Goal: Information Seeking & Learning: Learn about a topic

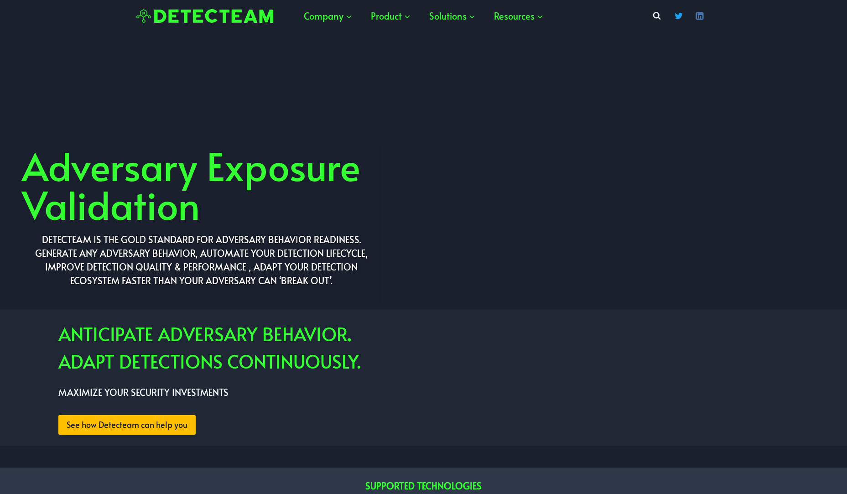
drag, startPoint x: 573, startPoint y: 267, endPoint x: 551, endPoint y: 60, distance: 208.1
click at [385, 14] on span "Product Expand" at bounding box center [391, 16] width 40 height 16
click at [389, 42] on link "About Us" at bounding box center [407, 44] width 91 height 28
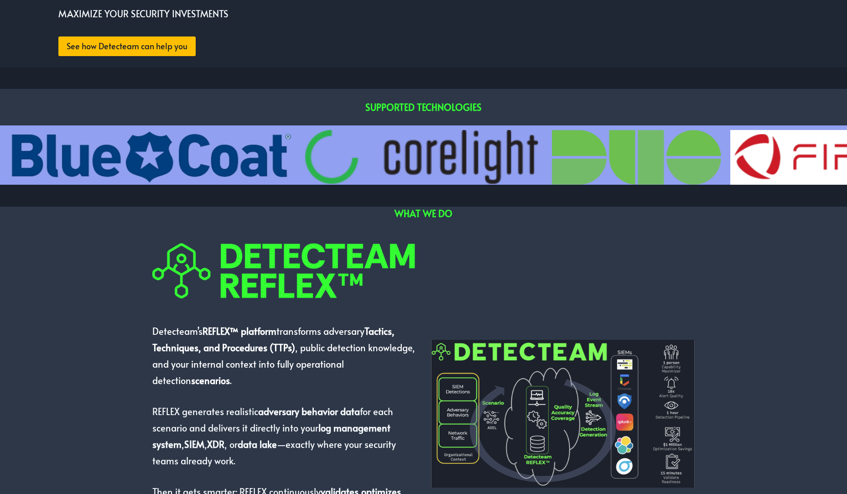
scroll to position [528, 0]
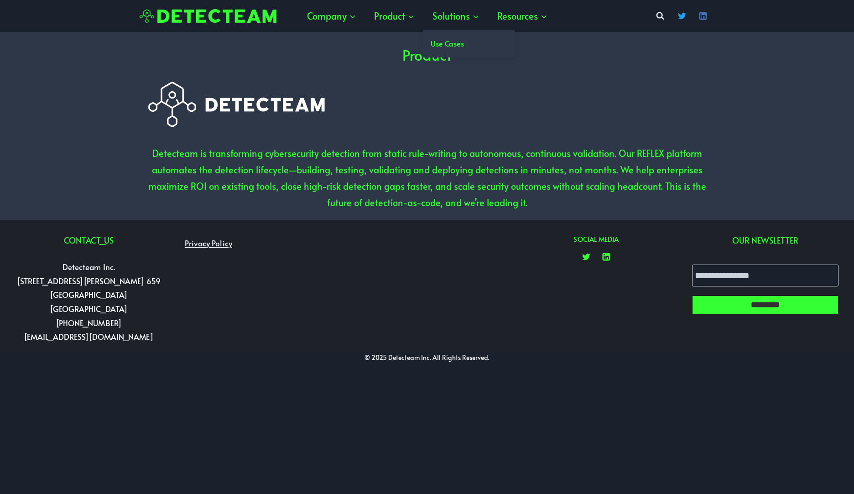
click at [445, 40] on link "Use Cases" at bounding box center [468, 44] width 91 height 28
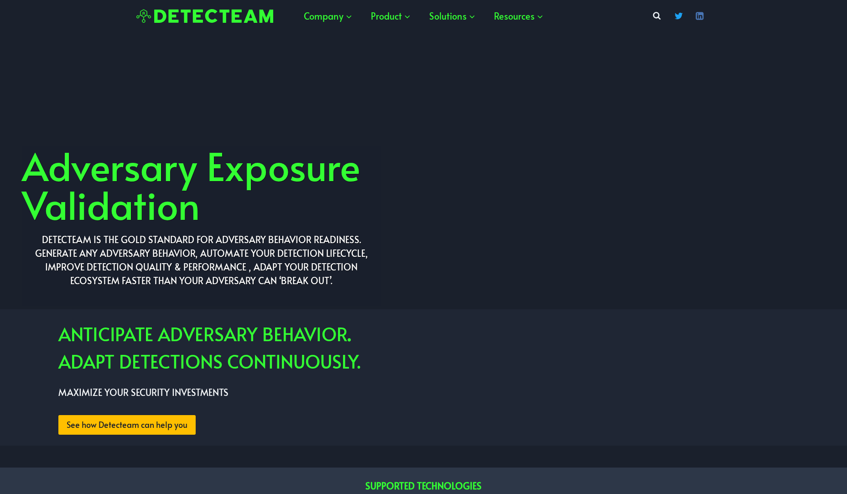
drag, startPoint x: 462, startPoint y: 319, endPoint x: 462, endPoint y: 168, distance: 151.4
click at [530, 39] on link "Detecteam Blogs" at bounding box center [530, 44] width 91 height 28
